Goal: Task Accomplishment & Management: Use online tool/utility

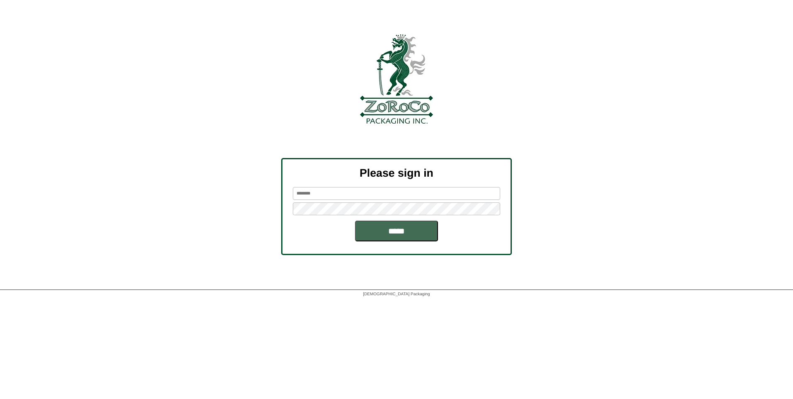
type input "********"
click at [400, 239] on input "*****" at bounding box center [396, 231] width 83 height 21
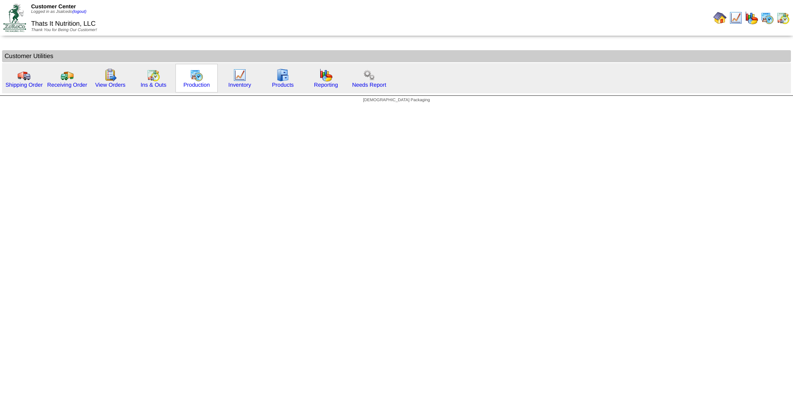
click at [197, 78] on img at bounding box center [196, 74] width 13 height 13
